Goal: Register for event/course

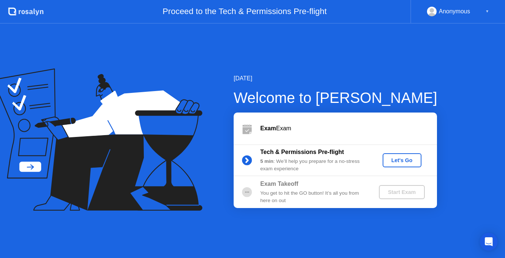
click at [405, 162] on div "Let's Go" at bounding box center [402, 160] width 33 height 6
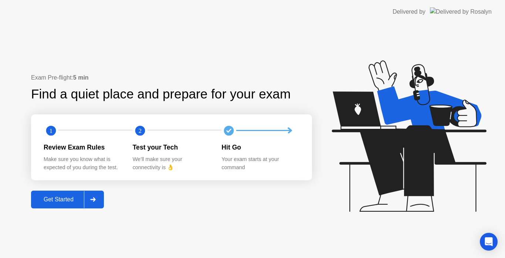
click at [57, 199] on div "Get Started" at bounding box center [58, 199] width 51 height 7
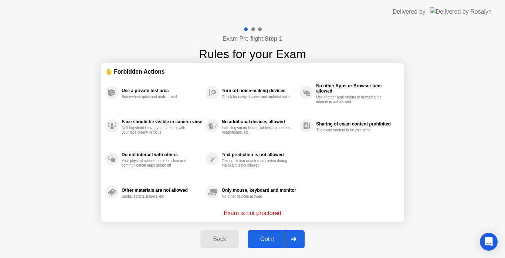
click at [265, 240] on div "Got it" at bounding box center [267, 239] width 35 height 7
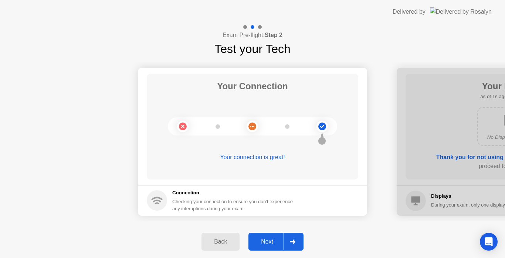
click at [265, 240] on div "Next" at bounding box center [267, 241] width 33 height 7
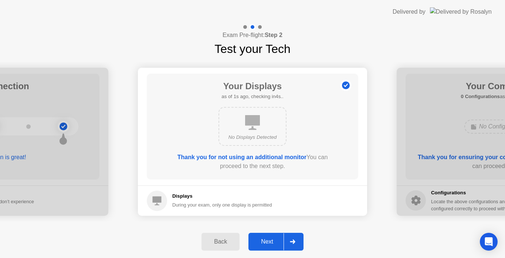
click at [265, 240] on div "Next" at bounding box center [267, 241] width 33 height 7
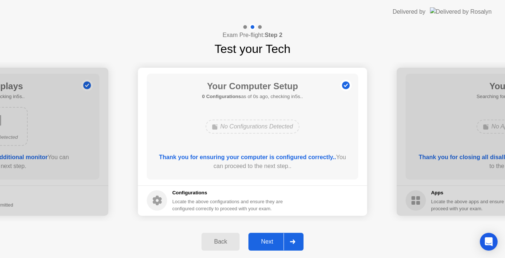
click at [265, 240] on div "Next" at bounding box center [267, 241] width 33 height 7
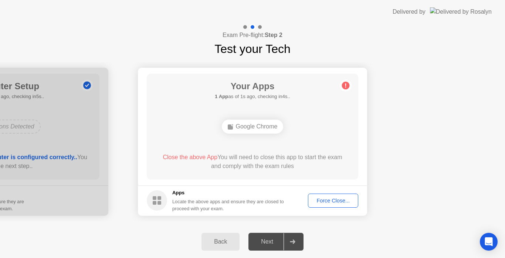
click at [321, 201] on div "Force Close..." at bounding box center [333, 200] width 45 height 6
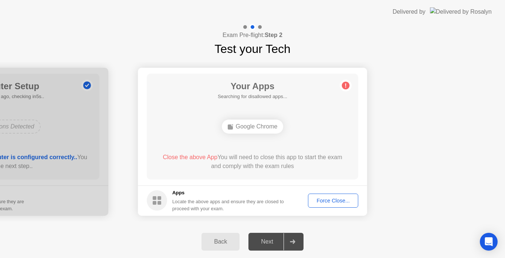
click at [267, 193] on h5 "Apps" at bounding box center [228, 192] width 112 height 7
click at [248, 155] on div "Close the above App You will need to close this app to start the exam and compl…" at bounding box center [253, 162] width 190 height 18
click at [325, 200] on div "Force Close..." at bounding box center [333, 200] width 45 height 6
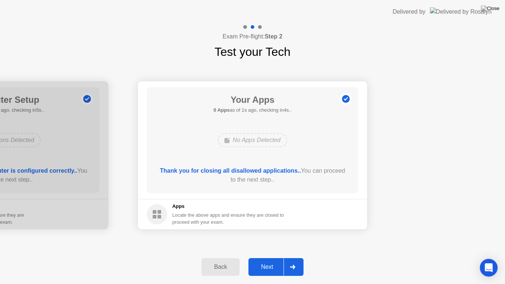
click at [280, 257] on div "Next" at bounding box center [267, 267] width 33 height 7
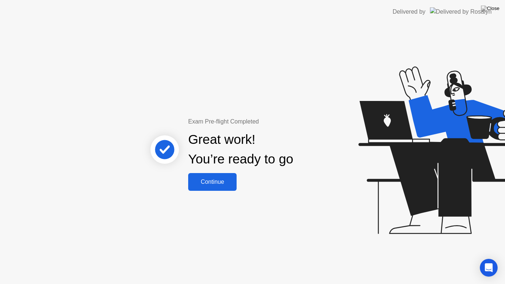
click at [213, 181] on div "Continue" at bounding box center [212, 182] width 44 height 7
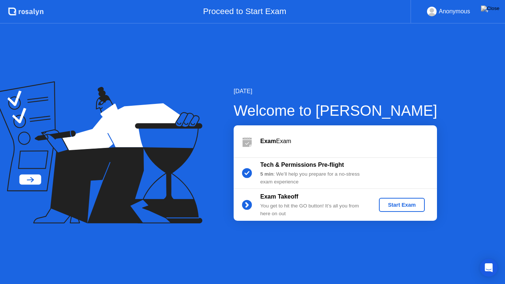
click at [396, 205] on div "Start Exam" at bounding box center [402, 205] width 40 height 6
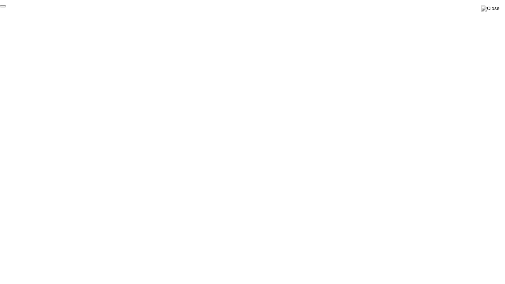
click div "End Proctoring Session"
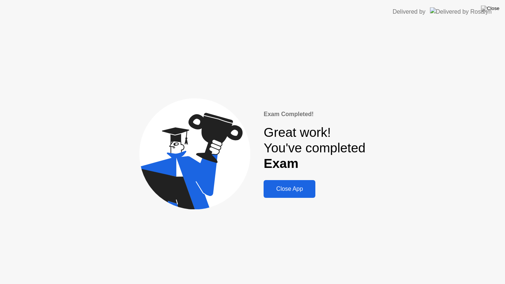
click at [276, 189] on div "Close App" at bounding box center [289, 189] width 47 height 7
